Goal: Understand process/instructions

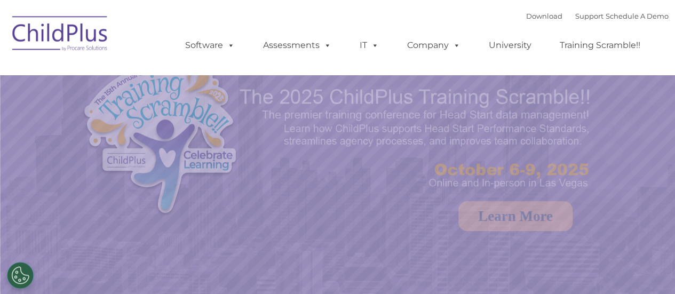
select select "MEDIUM"
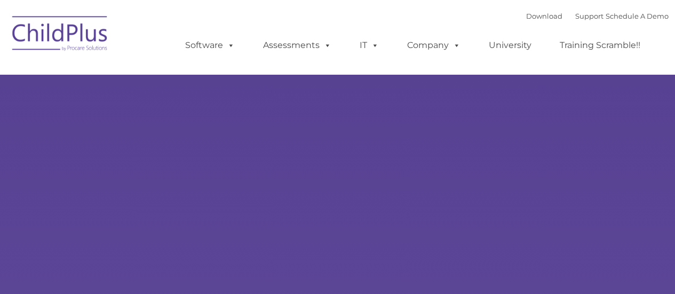
type input ""
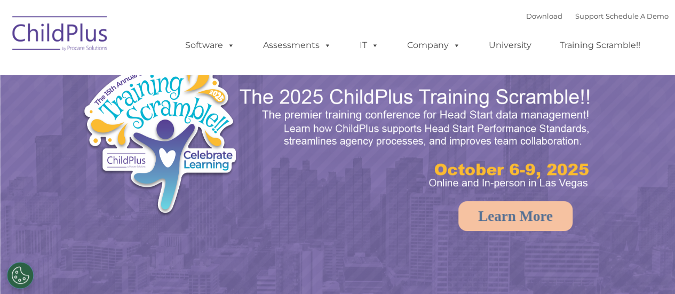
select select "MEDIUM"
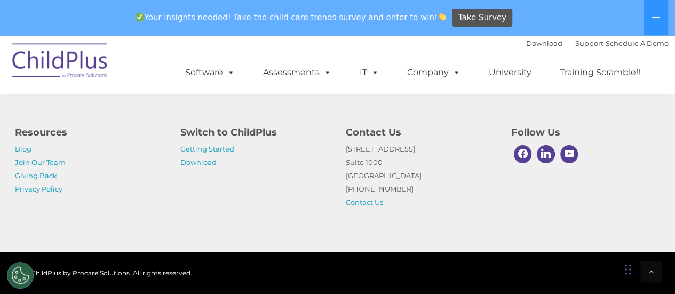
scroll to position [1327, 0]
click at [200, 147] on link "Getting Started" at bounding box center [207, 149] width 54 height 9
click at [209, 164] on link "Download" at bounding box center [198, 162] width 36 height 9
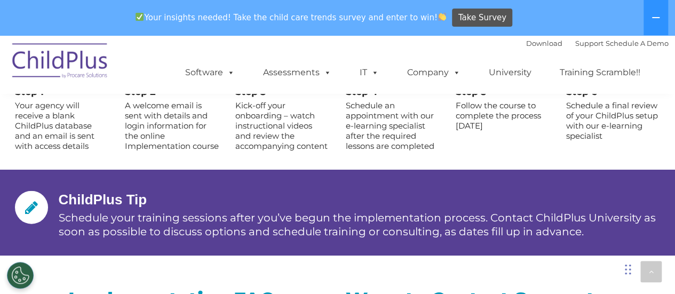
scroll to position [1229, 0]
